Goal: Information Seeking & Learning: Find specific fact

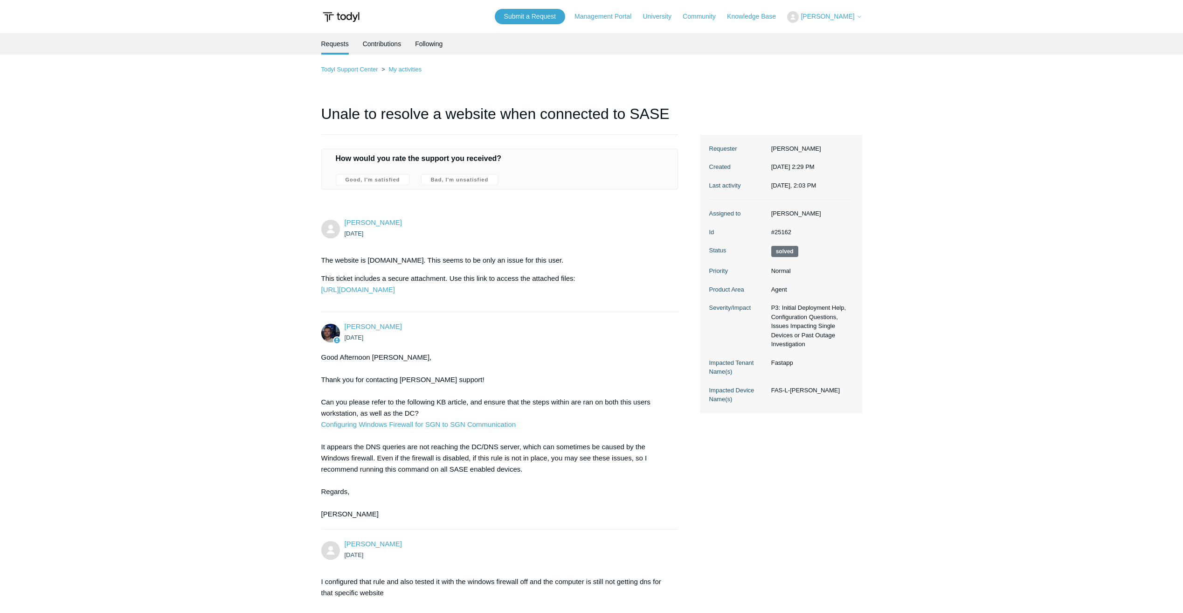
scroll to position [2453, 0]
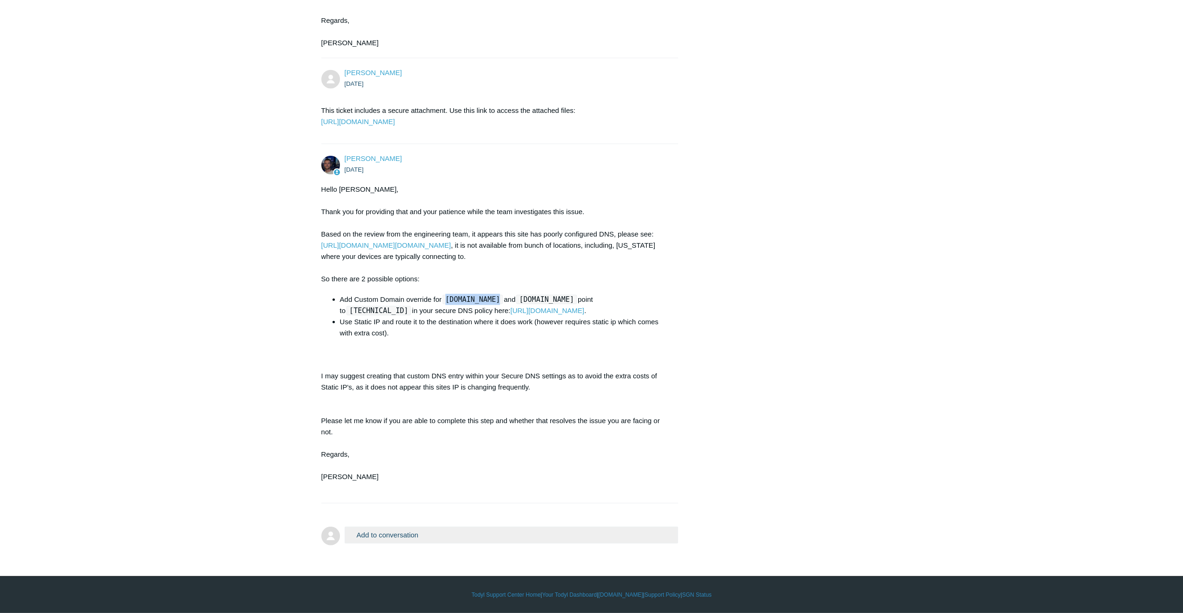
drag, startPoint x: 448, startPoint y: 299, endPoint x: 500, endPoint y: 298, distance: 52.7
click at [500, 298] on code "[DOMAIN_NAME]" at bounding box center [472, 299] width 60 height 9
drag, startPoint x: 500, startPoint y: 298, endPoint x: 505, endPoint y: 297, distance: 5.2
click at [503, 297] on code "[DOMAIN_NAME]" at bounding box center [472, 299] width 60 height 9
drag, startPoint x: 508, startPoint y: 298, endPoint x: 448, endPoint y: 296, distance: 60.2
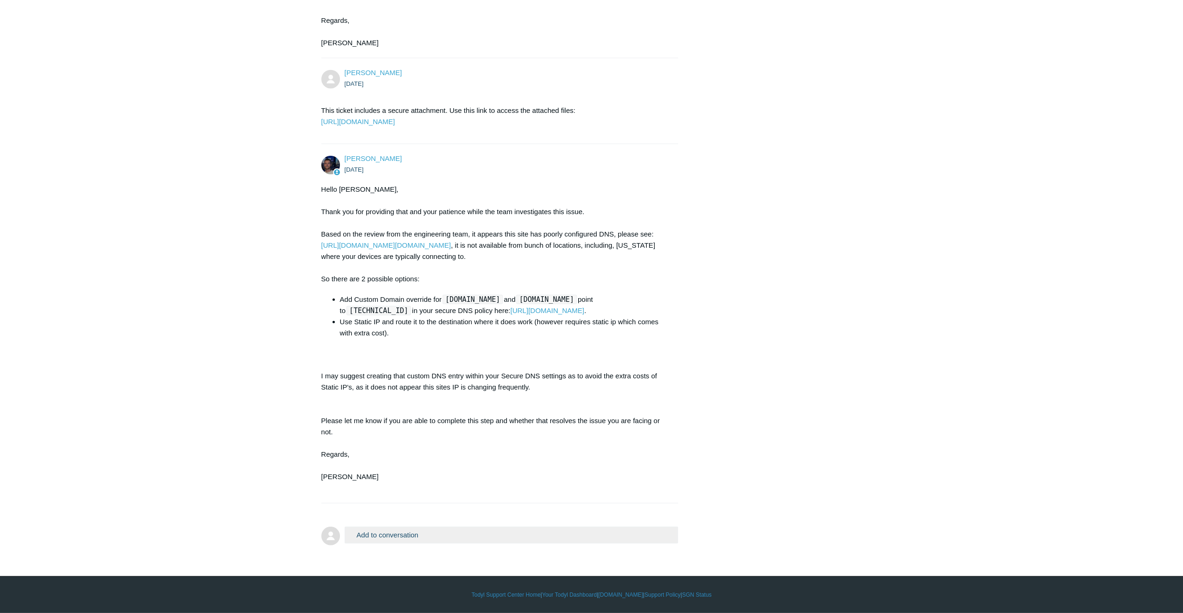
click at [448, 296] on code "[DOMAIN_NAME]" at bounding box center [472, 299] width 60 height 9
copy code "[DOMAIN_NAME]"
click at [548, 312] on link "[URL][DOMAIN_NAME]" at bounding box center [547, 310] width 74 height 8
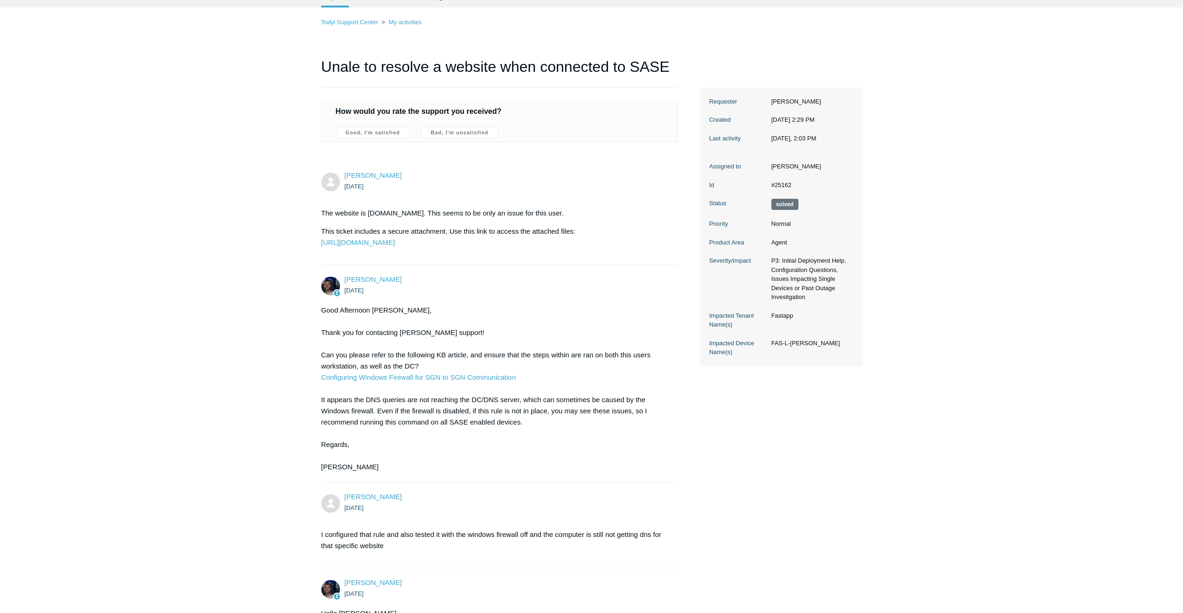
scroll to position [0, 0]
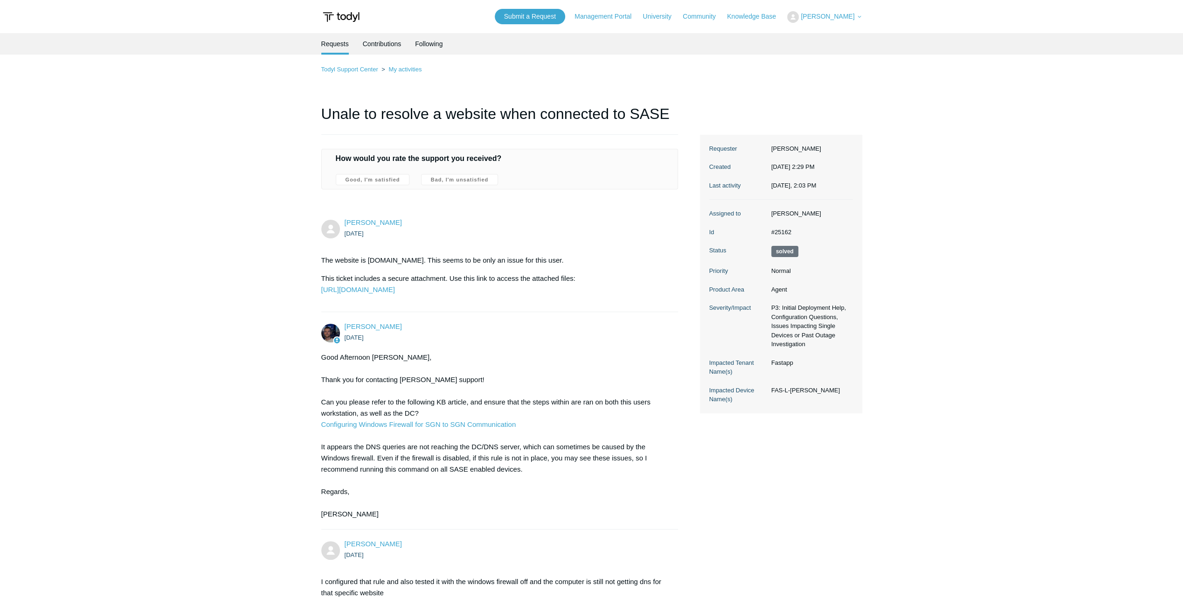
click at [395, 23] on header "Submit a Request Management Portal University Community Knowledge Base [PERSON_…" at bounding box center [591, 16] width 541 height 33
